Goal: Information Seeking & Learning: Find specific fact

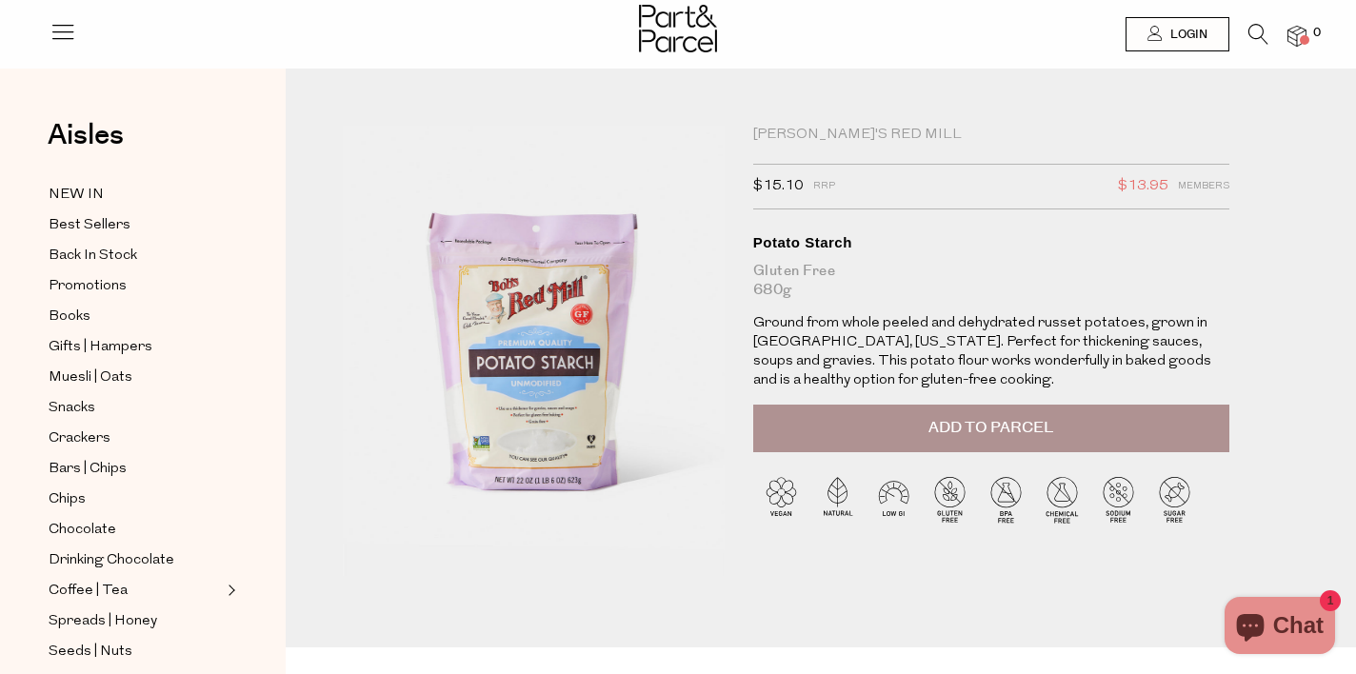
click at [1254, 35] on icon at bounding box center [1259, 34] width 20 height 21
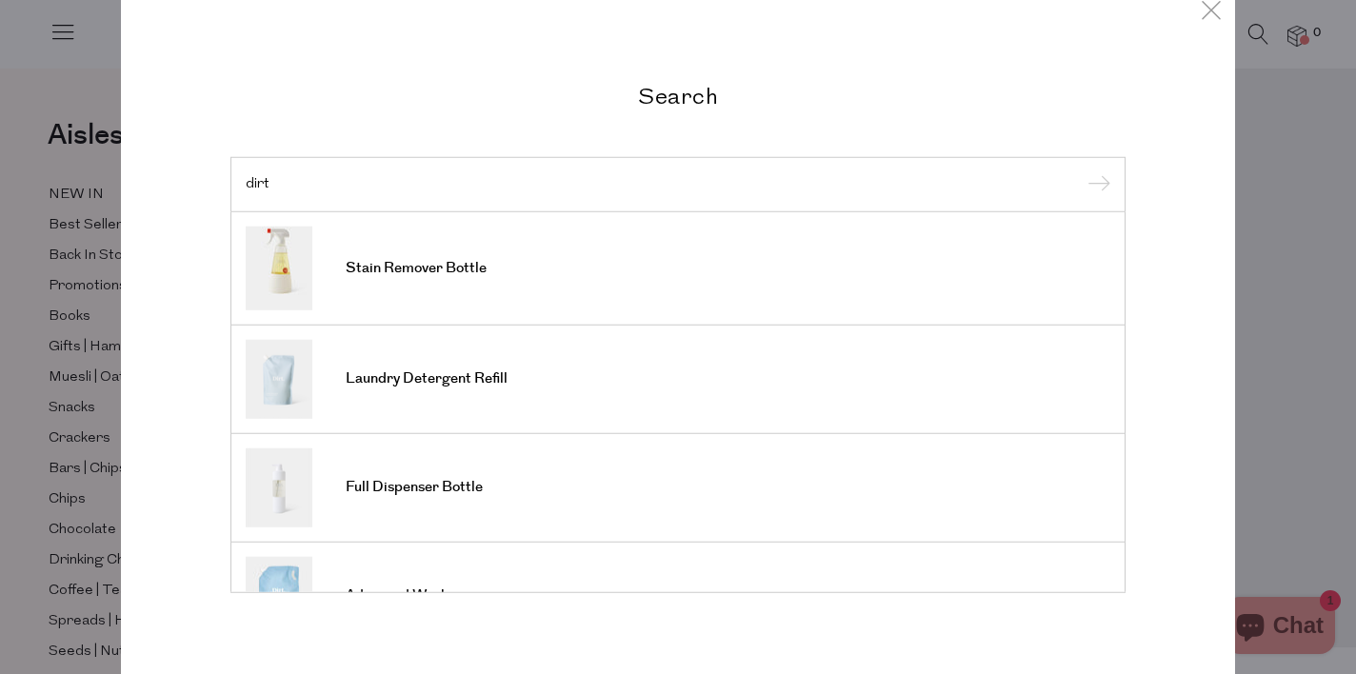
type input "dirt"
click at [1082, 171] on input "submit" at bounding box center [1096, 185] width 29 height 29
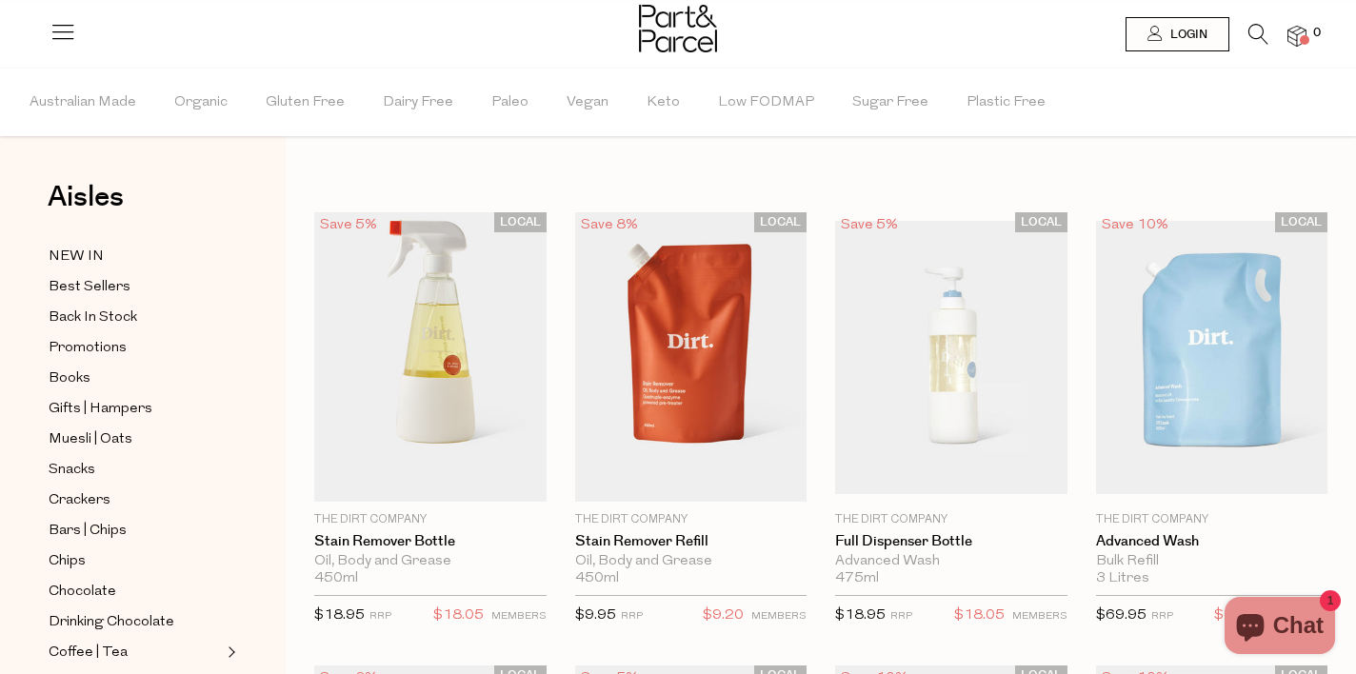
click at [1251, 41] on icon at bounding box center [1259, 34] width 20 height 21
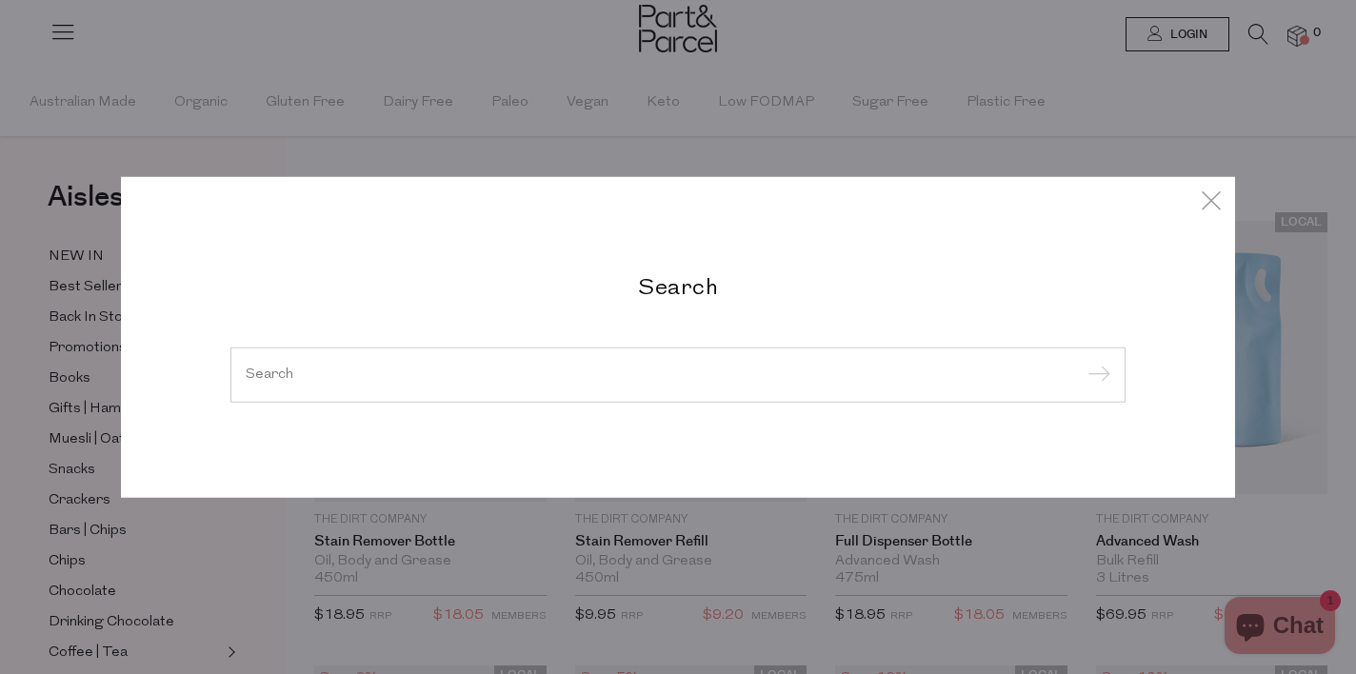
paste input "Ultra Culture."
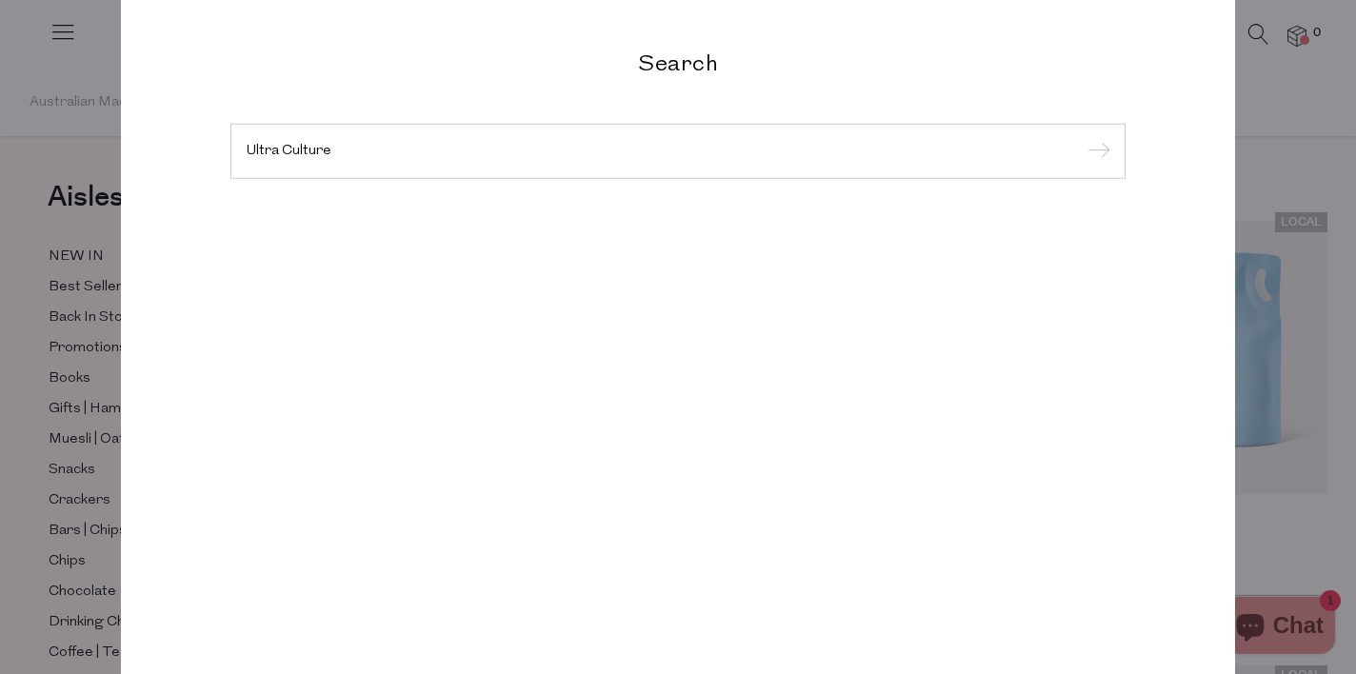
type input "Ultra Culture"
click at [1082, 138] on input "submit" at bounding box center [1096, 152] width 29 height 29
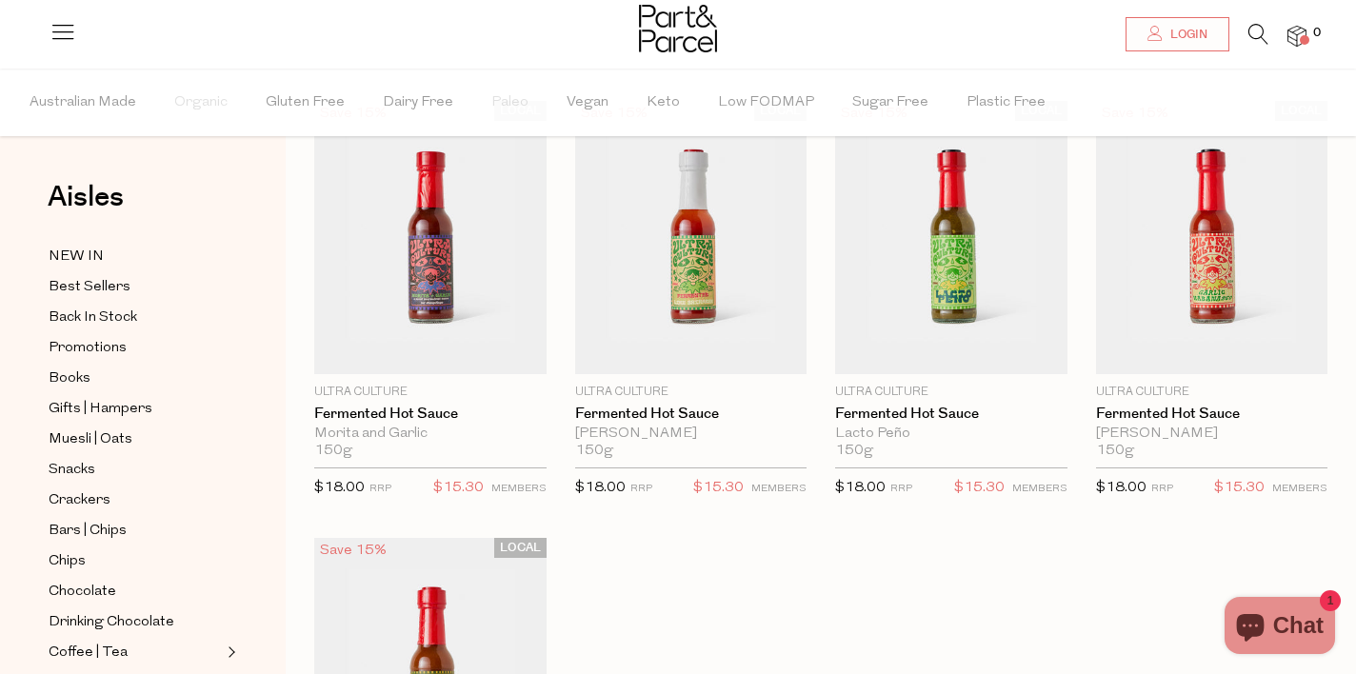
scroll to position [118, 0]
